Goal: Check status

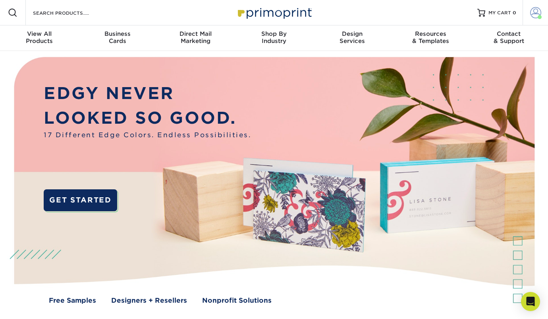
click at [533, 14] on span at bounding box center [535, 12] width 11 height 11
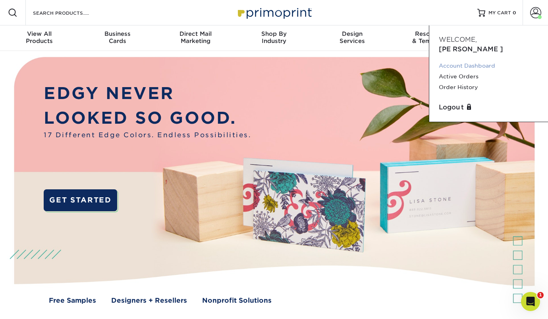
click at [470, 60] on link "Account Dashboard" at bounding box center [489, 65] width 100 height 11
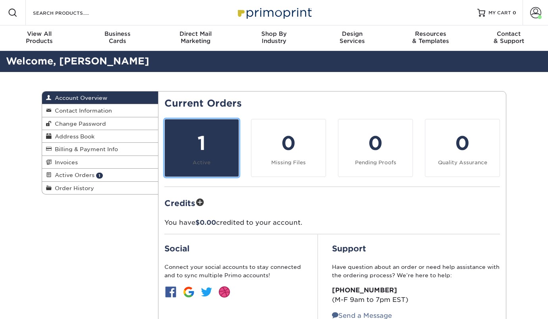
click at [211, 164] on link "1 Active" at bounding box center [201, 148] width 75 height 58
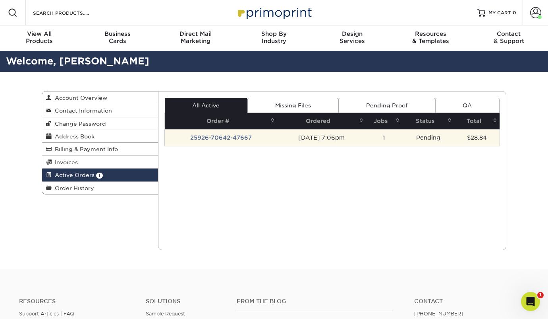
click at [436, 135] on td "Pending" at bounding box center [428, 137] width 52 height 17
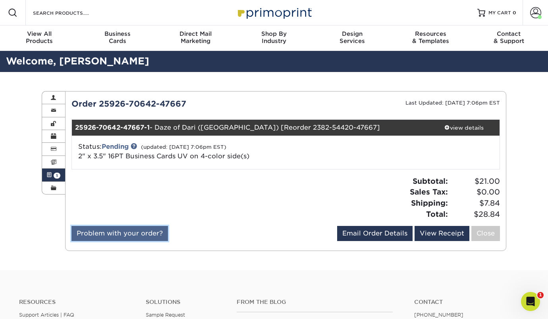
click at [155, 231] on link "Problem with your order?" at bounding box center [119, 233] width 97 height 15
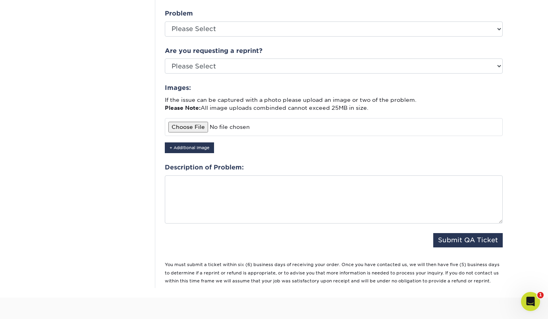
scroll to position [247, 0]
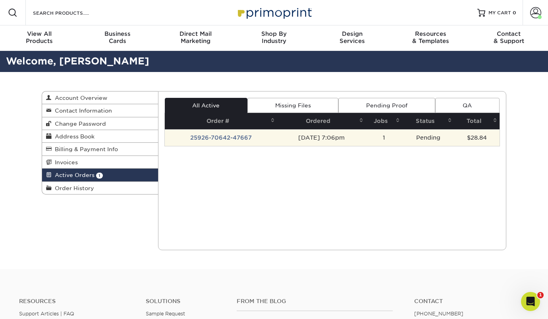
click at [375, 135] on td "1" at bounding box center [384, 137] width 37 height 17
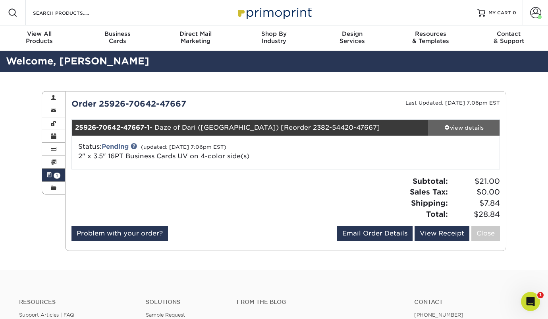
click at [439, 130] on div "view details" at bounding box center [463, 128] width 71 height 8
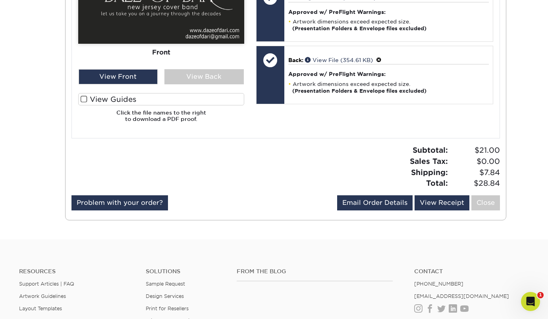
scroll to position [396, 0]
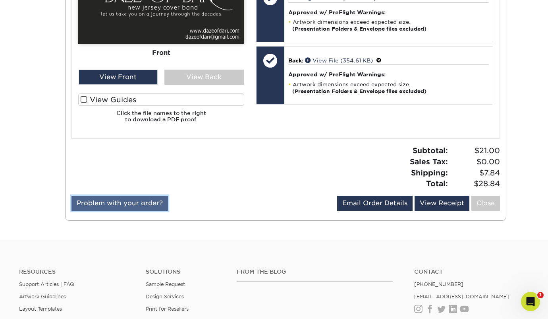
click at [156, 205] on link "Problem with your order?" at bounding box center [119, 202] width 97 height 15
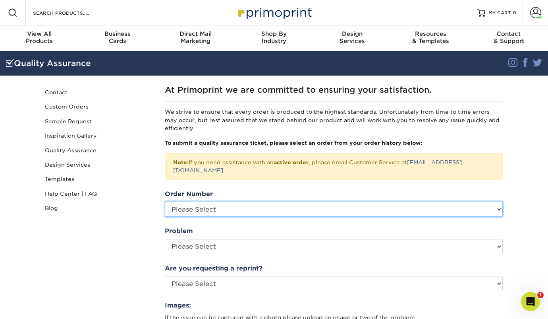
click option "Please Select" at bounding box center [0, 0] width 0 height 0
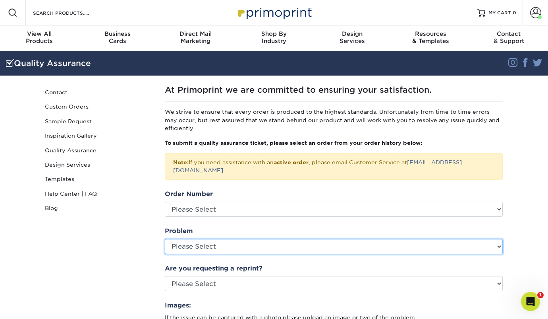
click at [165, 239] on select "Please Select Coating Missing Images Bindery Color Cutting Missing Hardware Shi…" at bounding box center [334, 246] width 338 height 15
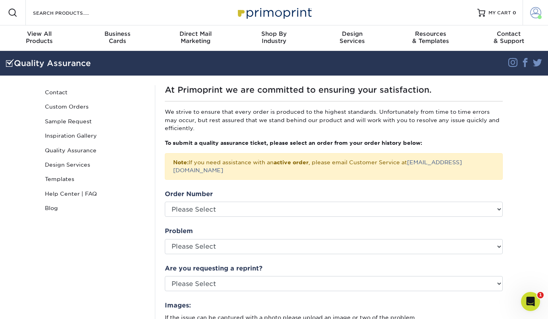
click at [531, 10] on span at bounding box center [535, 12] width 11 height 11
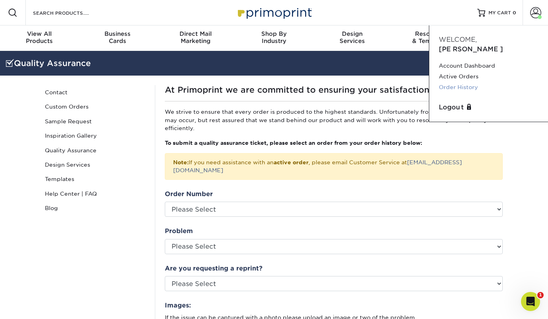
click at [461, 82] on link "Order History" at bounding box center [489, 87] width 100 height 11
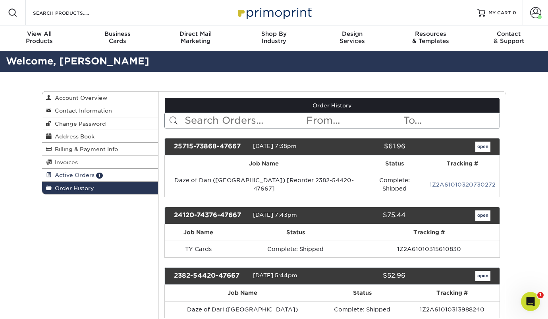
click at [131, 178] on link "Active Orders 1" at bounding box center [100, 174] width 116 height 13
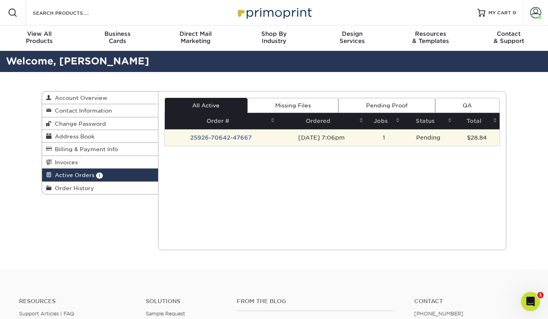
click at [425, 137] on td "Pending" at bounding box center [428, 137] width 52 height 17
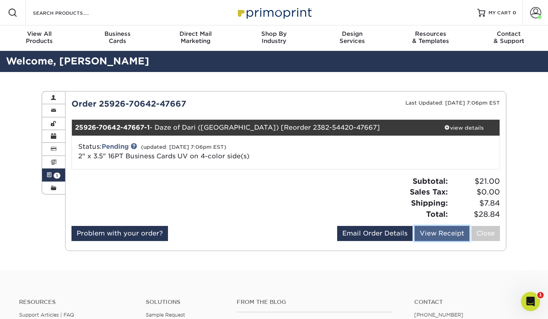
click at [435, 239] on link "View Receipt" at bounding box center [442, 233] width 55 height 15
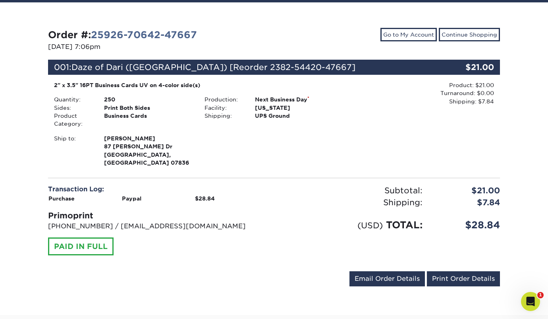
scroll to position [77, 0]
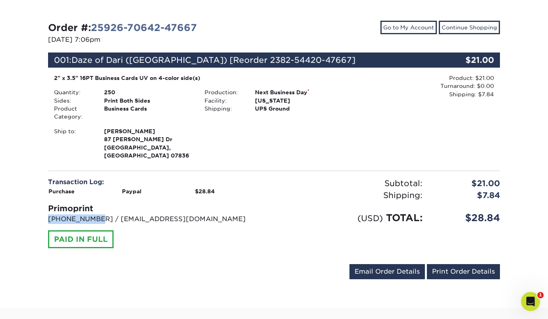
drag, startPoint x: 93, startPoint y: 211, endPoint x: 49, endPoint y: 212, distance: 44.1
click at [49, 214] on p "[PHONE_NUMBER] / [EMAIL_ADDRESS][DOMAIN_NAME]" at bounding box center [158, 219] width 220 height 10
copy p "[PHONE_NUMBER]"
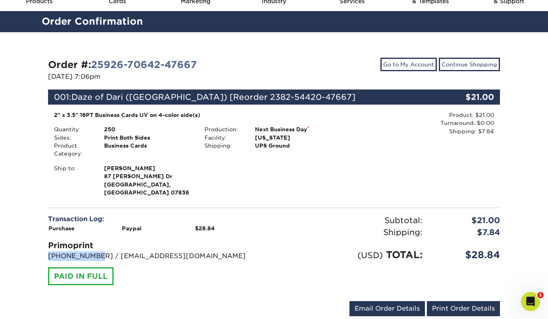
scroll to position [0, 0]
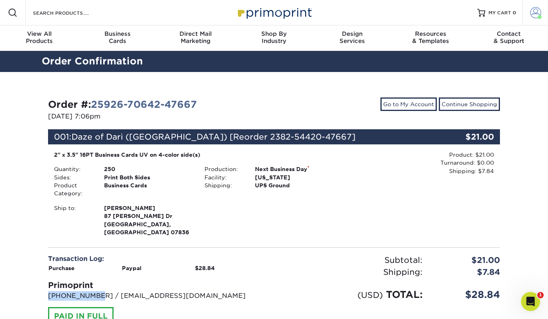
click at [534, 13] on span at bounding box center [535, 12] width 11 height 11
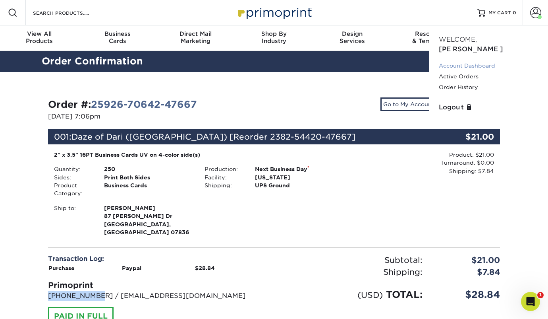
click at [469, 60] on link "Account Dashboard" at bounding box center [489, 65] width 100 height 11
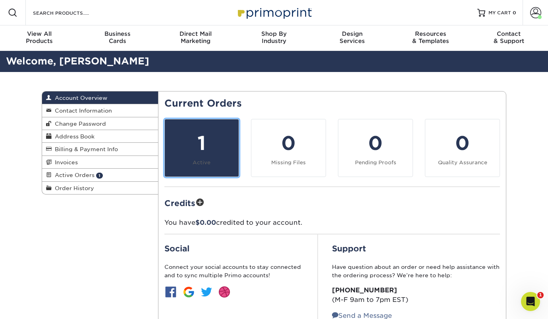
click at [225, 154] on div "1" at bounding box center [202, 143] width 65 height 29
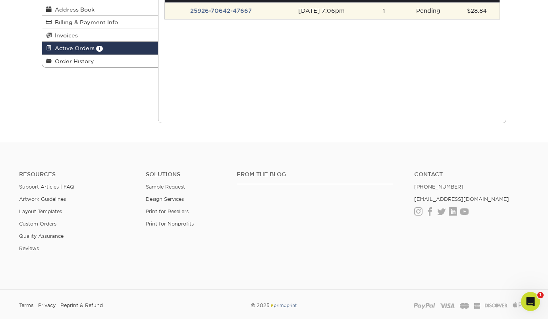
click at [251, 4] on td "25926-70642-47667" at bounding box center [221, 10] width 113 height 17
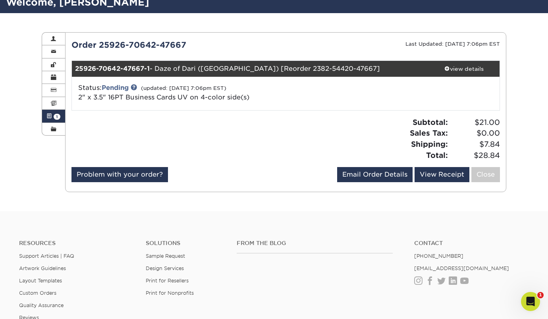
scroll to position [68, 0]
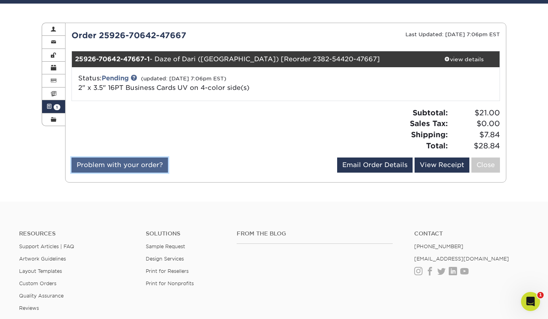
click at [137, 170] on link "Problem with your order?" at bounding box center [119, 164] width 97 height 15
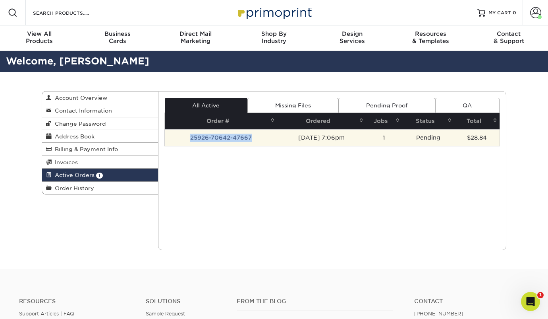
drag, startPoint x: 256, startPoint y: 139, endPoint x: 185, endPoint y: 140, distance: 70.7
click at [185, 140] on td "25926-70642-47667" at bounding box center [221, 137] width 113 height 17
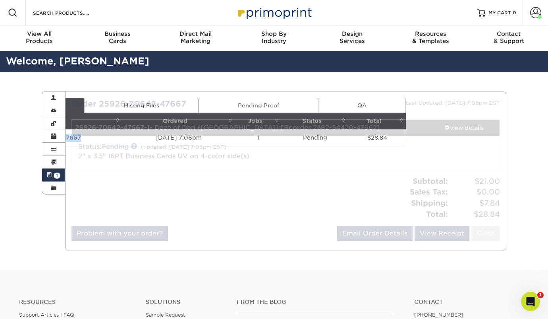
copy td "25926-70642-47667"
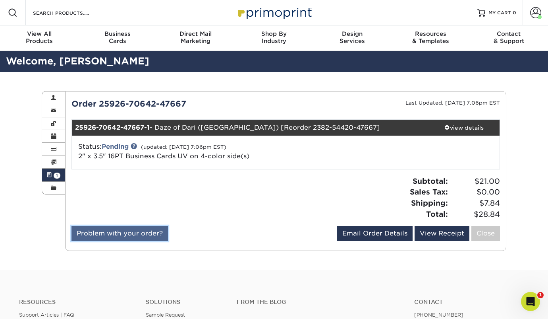
click at [132, 234] on link "Problem with your order?" at bounding box center [119, 233] width 97 height 15
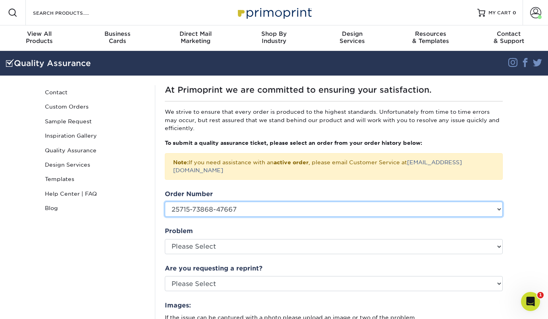
click option "25715-73868-47667" at bounding box center [0, 0] width 0 height 0
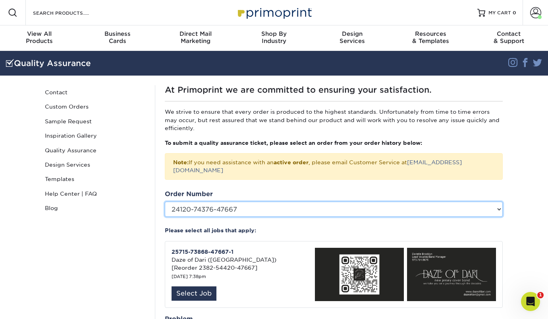
click option "24120-74376-47667" at bounding box center [0, 0] width 0 height 0
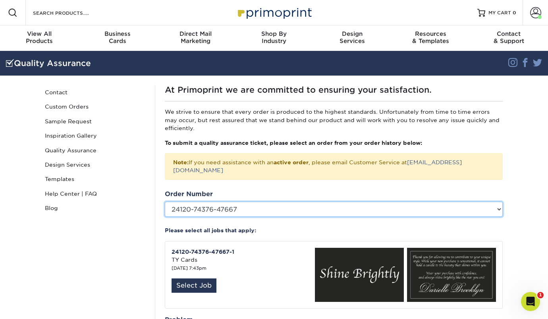
select select "761747"
click option "25715-73868-47667" at bounding box center [0, 0] width 0 height 0
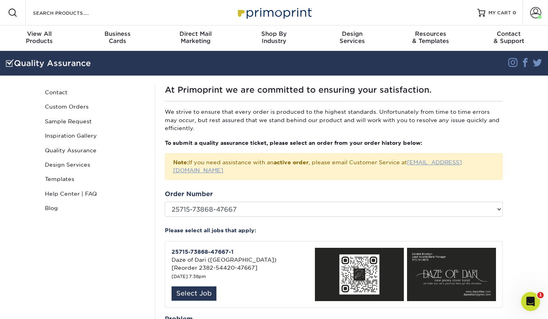
click at [436, 160] on link "[EMAIL_ADDRESS][DOMAIN_NAME]" at bounding box center [317, 166] width 289 height 14
click at [531, 12] on span at bounding box center [535, 12] width 11 height 11
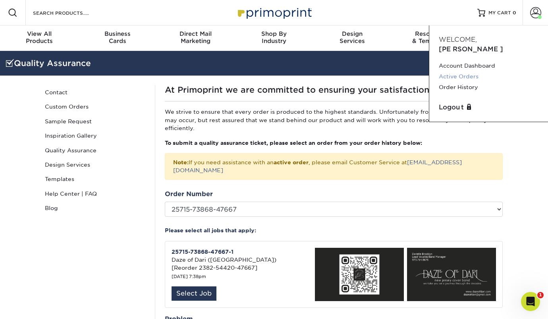
click at [463, 71] on link "Active Orders" at bounding box center [489, 76] width 100 height 11
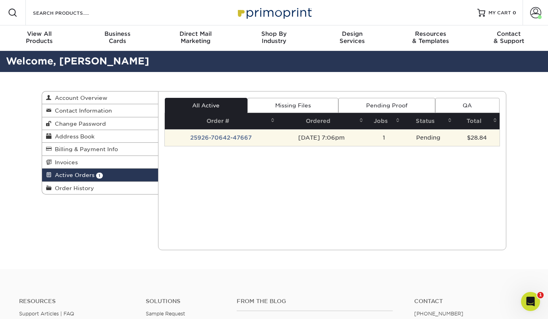
click at [230, 143] on td "25926-70642-47667" at bounding box center [221, 137] width 113 height 17
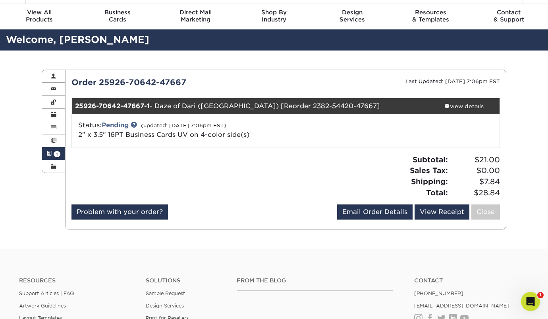
scroll to position [29, 0]
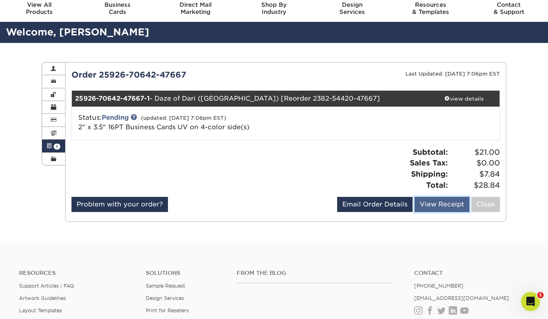
click at [445, 203] on link "View Receipt" at bounding box center [442, 204] width 55 height 15
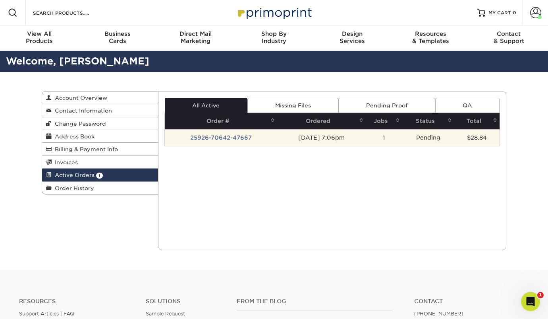
click at [446, 138] on td "Pending" at bounding box center [428, 137] width 52 height 17
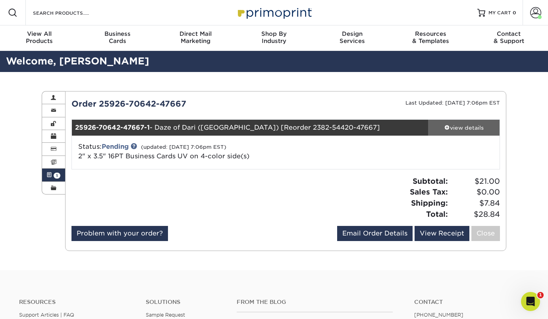
click at [446, 127] on span at bounding box center [447, 127] width 6 height 6
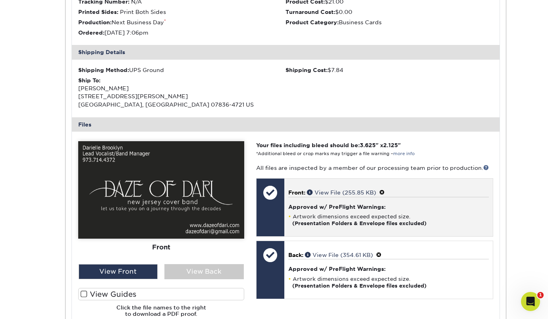
scroll to position [207, 0]
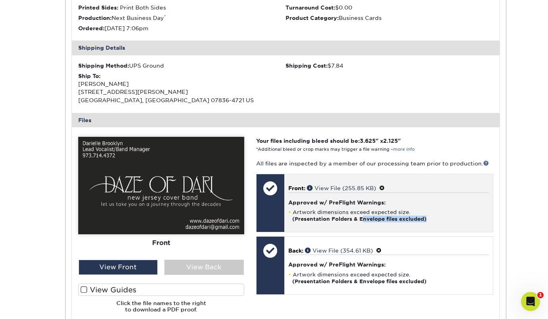
click at [363, 222] on div "Front: View File (255.85 KB) Approved w/ PreFlight Warnings: Artwork dimensions…" at bounding box center [388, 203] width 209 height 58
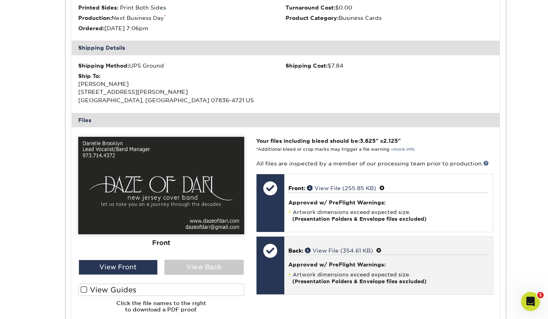
click at [330, 261] on h4 "Approved w/ PreFlight Warnings:" at bounding box center [388, 264] width 201 height 6
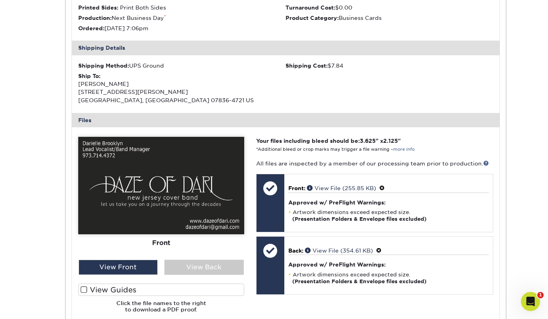
click at [137, 289] on label "View Guides" at bounding box center [161, 289] width 166 height 12
click at [0, 0] on input "View Guides" at bounding box center [0, 0] width 0 height 0
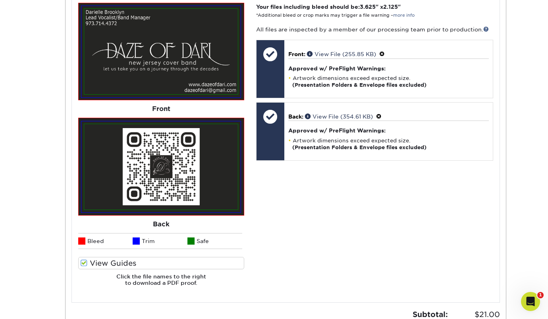
scroll to position [267, 0]
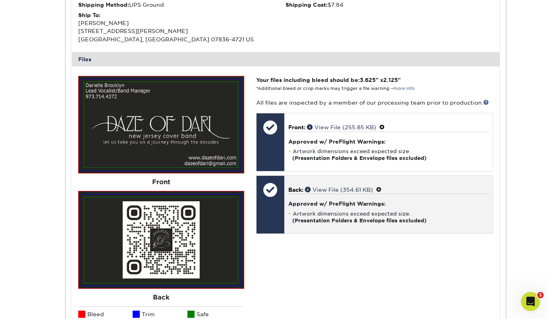
click at [275, 184] on div at bounding box center [271, 190] width 28 height 28
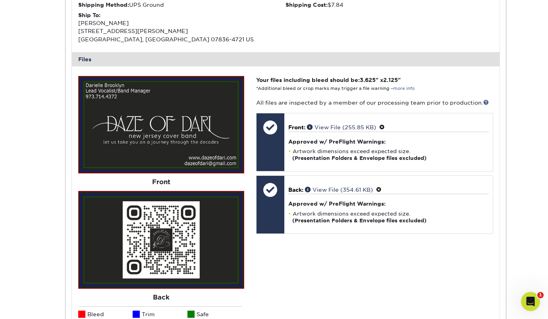
scroll to position [0, 0]
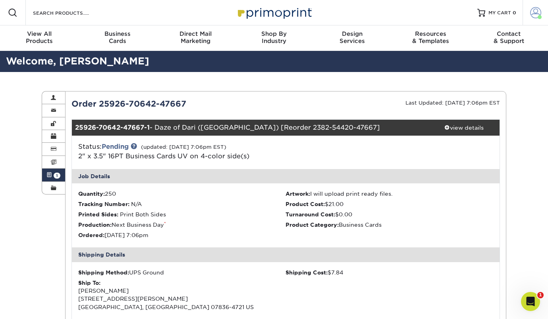
click at [529, 8] on link "Account" at bounding box center [535, 12] width 25 height 25
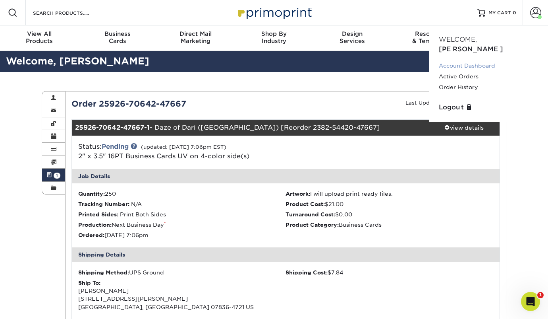
click at [470, 60] on link "Account Dashboard" at bounding box center [489, 65] width 100 height 11
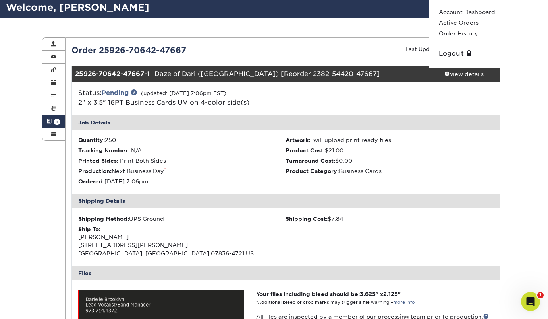
scroll to position [46, 0]
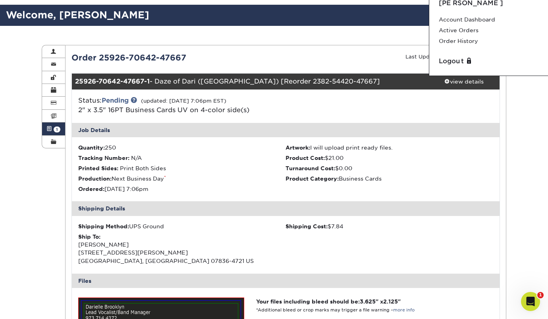
drag, startPoint x: 194, startPoint y: 56, endPoint x: 99, endPoint y: 59, distance: 95.4
click at [99, 59] on div "Order 25926-70642-47667" at bounding box center [176, 58] width 220 height 12
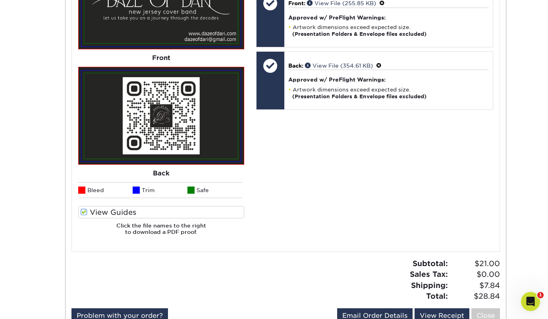
scroll to position [571, 0]
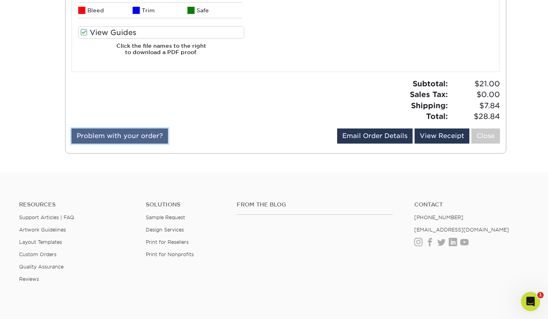
click at [148, 137] on link "Problem with your order?" at bounding box center [119, 135] width 97 height 15
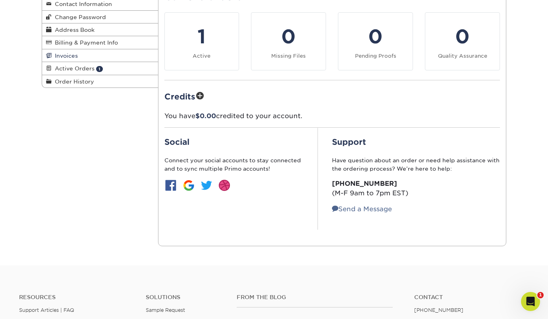
scroll to position [71, 0]
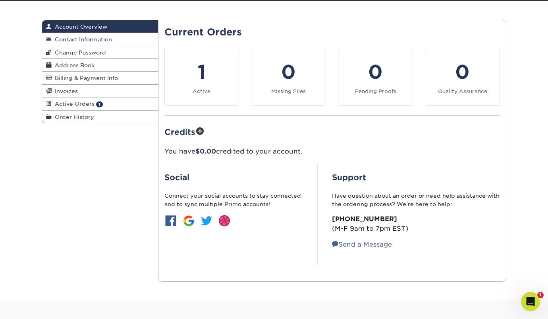
click at [97, 42] on span "Contact Information" at bounding box center [82, 39] width 60 height 6
